Goal: Task Accomplishment & Management: Manage account settings

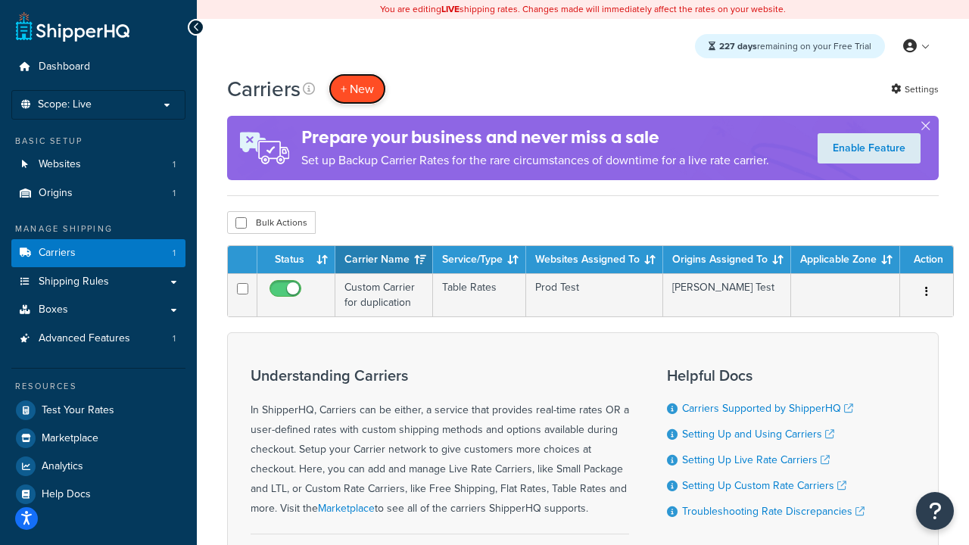
click at [357, 89] on button "+ New" at bounding box center [358, 88] width 58 height 31
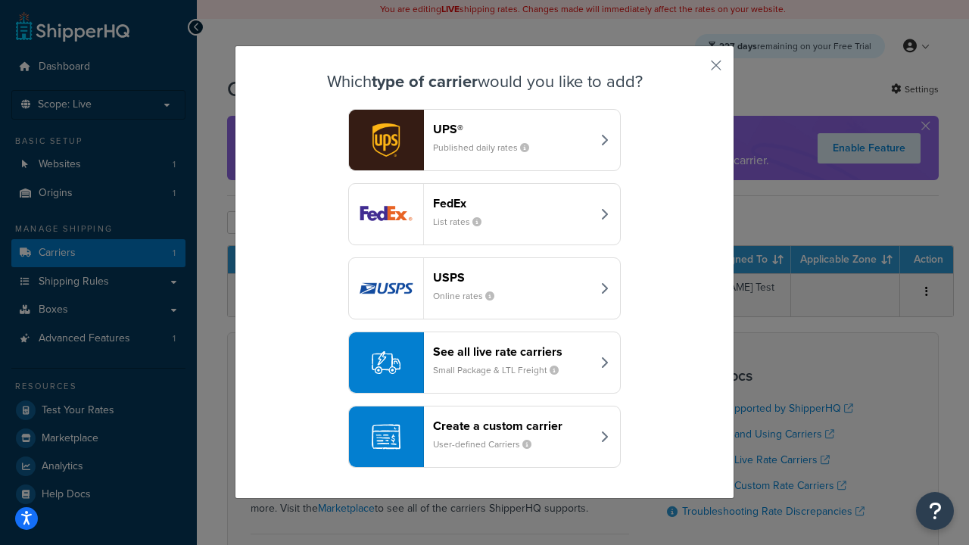
click at [512, 203] on header "FedEx" at bounding box center [512, 203] width 158 height 14
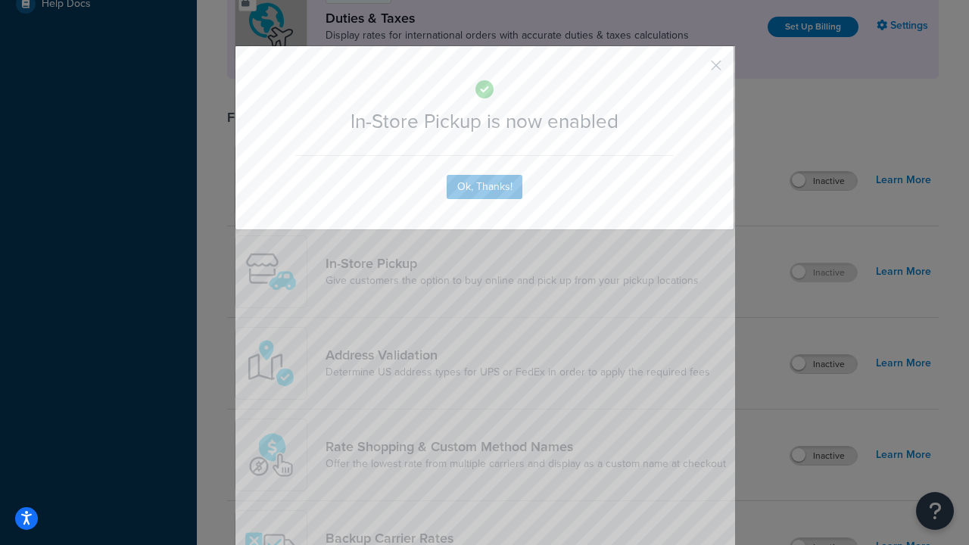
scroll to position [519, 0]
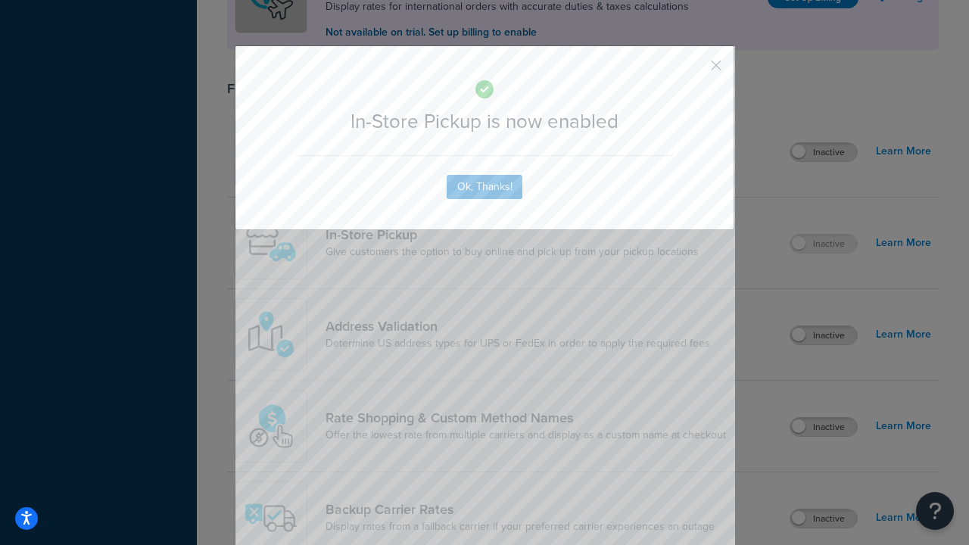
click at [693, 70] on button "button" at bounding box center [694, 71] width 4 height 4
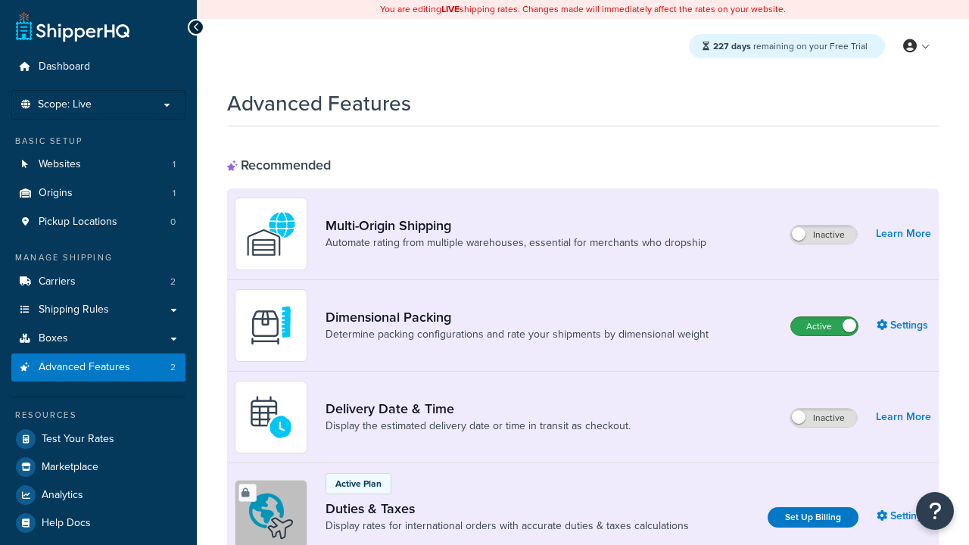
click at [824, 326] on label "Active" at bounding box center [824, 326] width 67 height 18
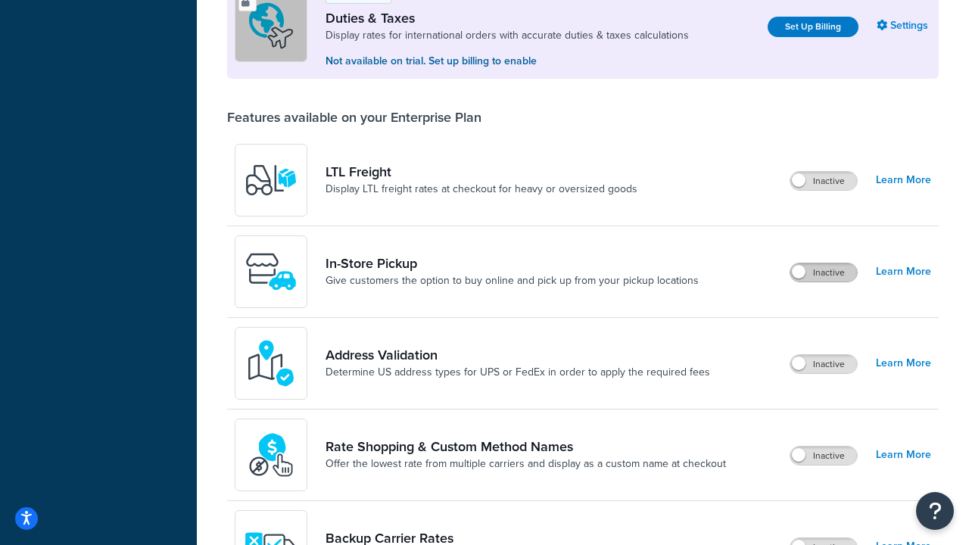
scroll to position [462, 0]
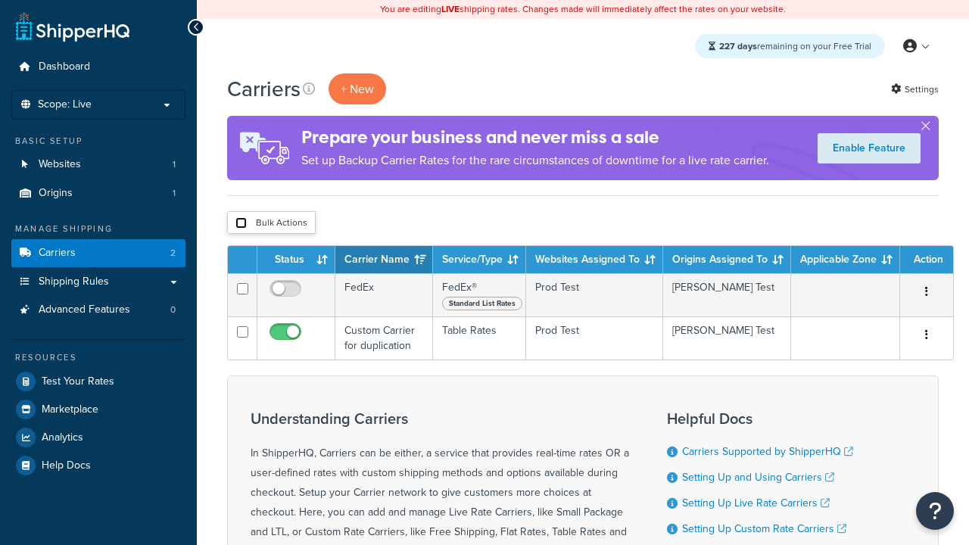
click at [241, 223] on input "checkbox" at bounding box center [240, 222] width 11 height 11
checkbox input "true"
click at [0, 0] on button "Delete" at bounding box center [0, 0] width 0 height 0
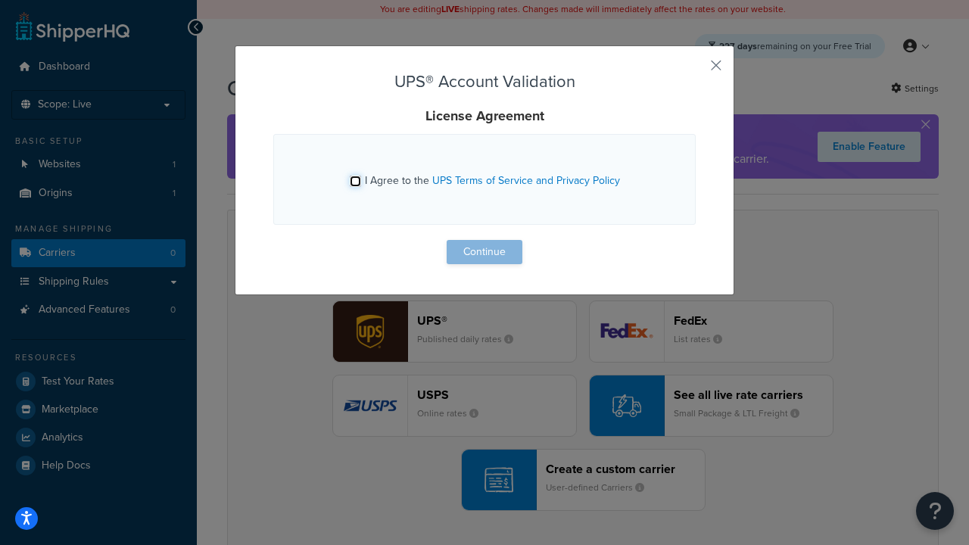
click at [355, 181] on input "I Agree to the UPS Terms of Service and Privacy Policy" at bounding box center [355, 181] width 11 height 11
checkbox input "true"
click at [484, 252] on button "Continue" at bounding box center [485, 252] width 76 height 24
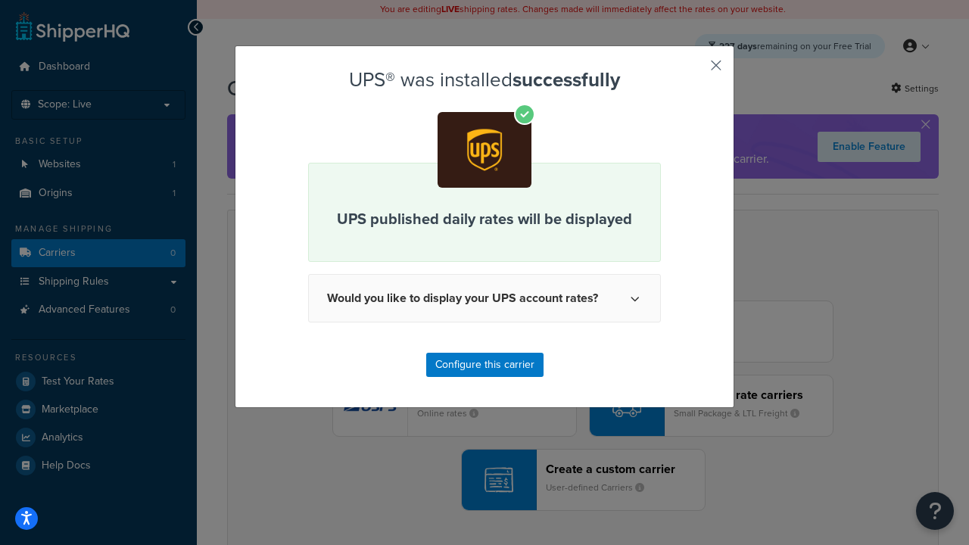
click at [693, 70] on button "button" at bounding box center [694, 71] width 4 height 4
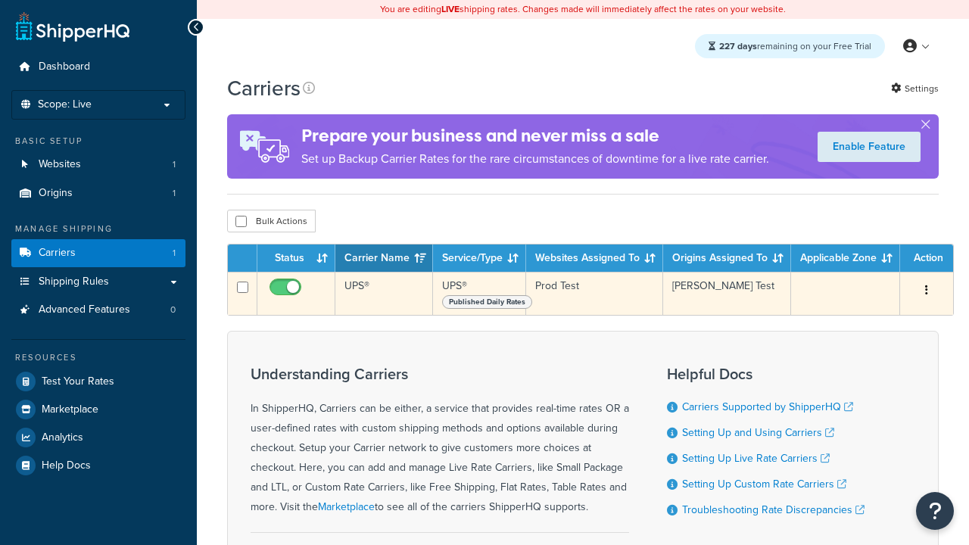
click at [287, 293] on input "checkbox" at bounding box center [287, 291] width 42 height 19
checkbox input "false"
